Goal: Information Seeking & Learning: Learn about a topic

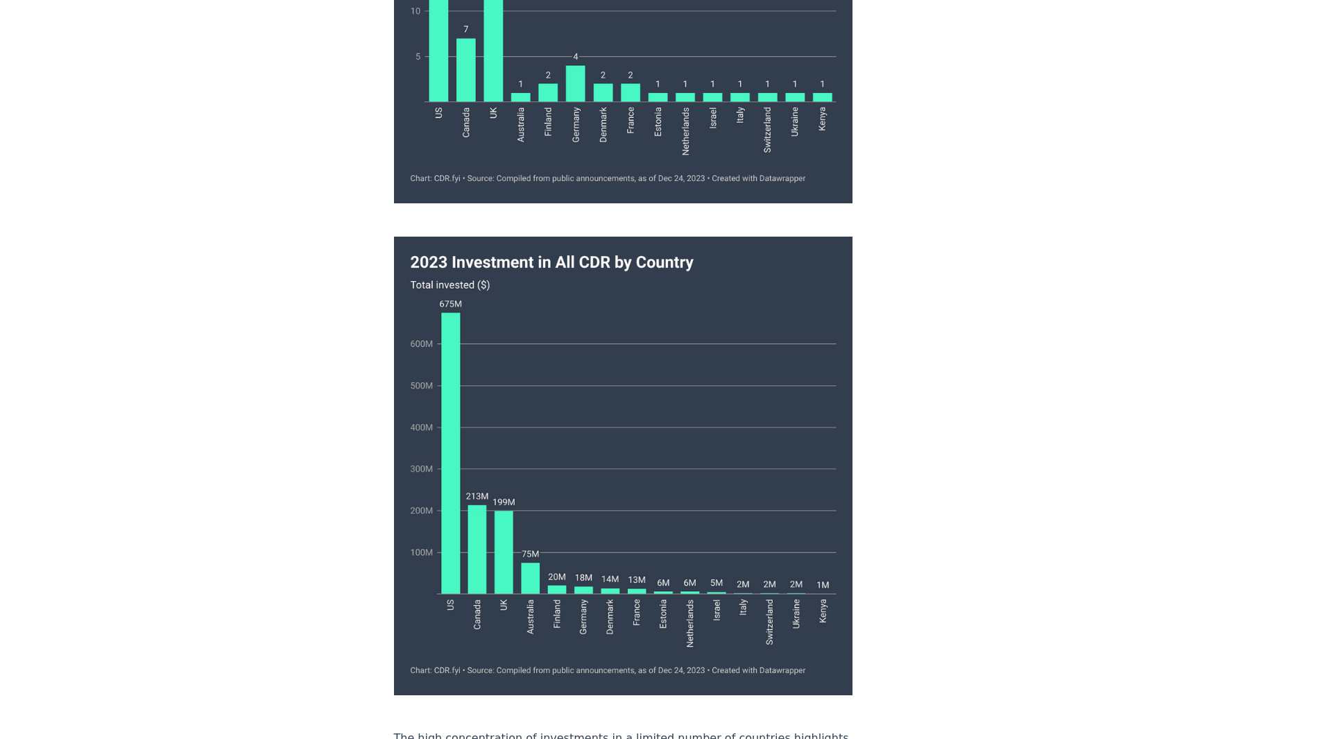
scroll to position [7285, 0]
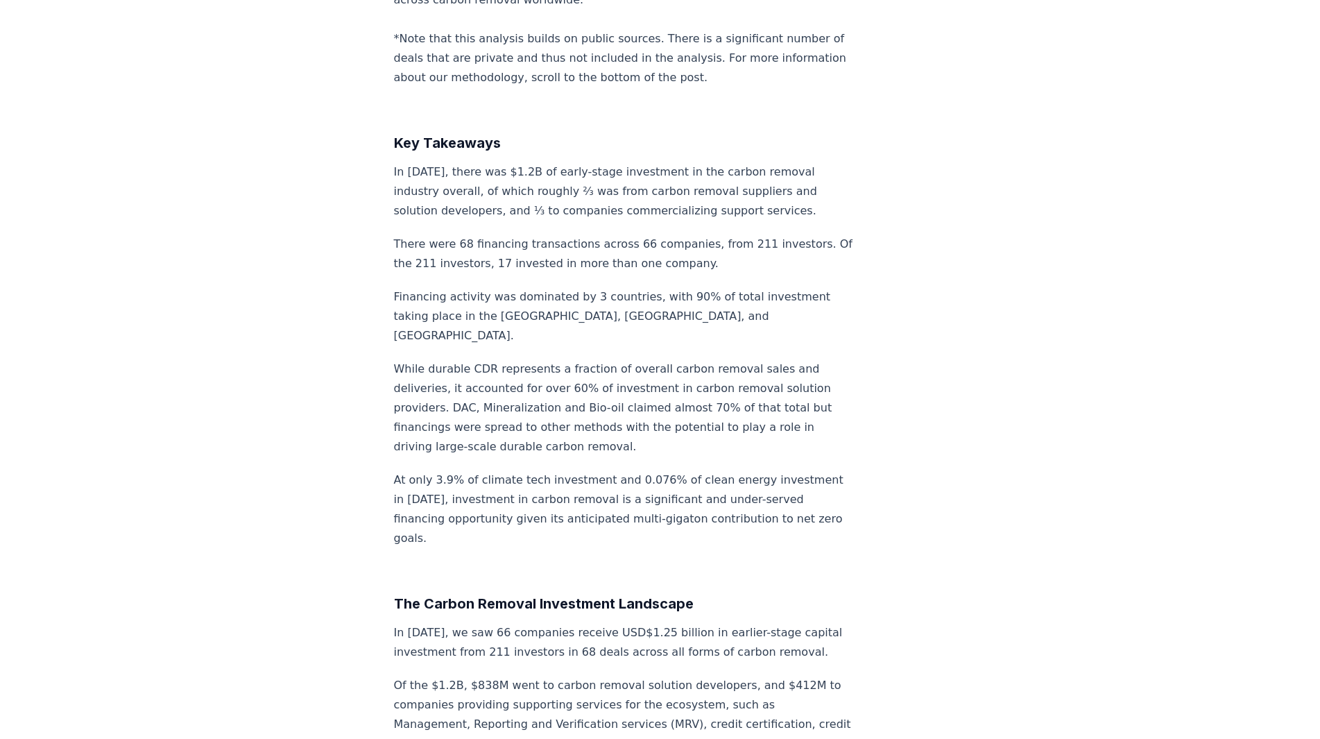
scroll to position [0, 0]
